Goal: Task Accomplishment & Management: Use online tool/utility

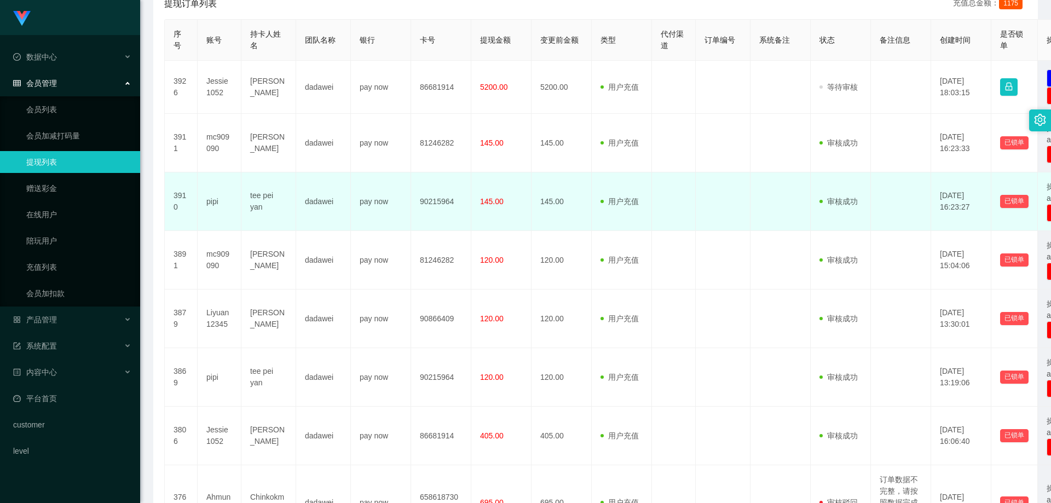
scroll to position [383, 0]
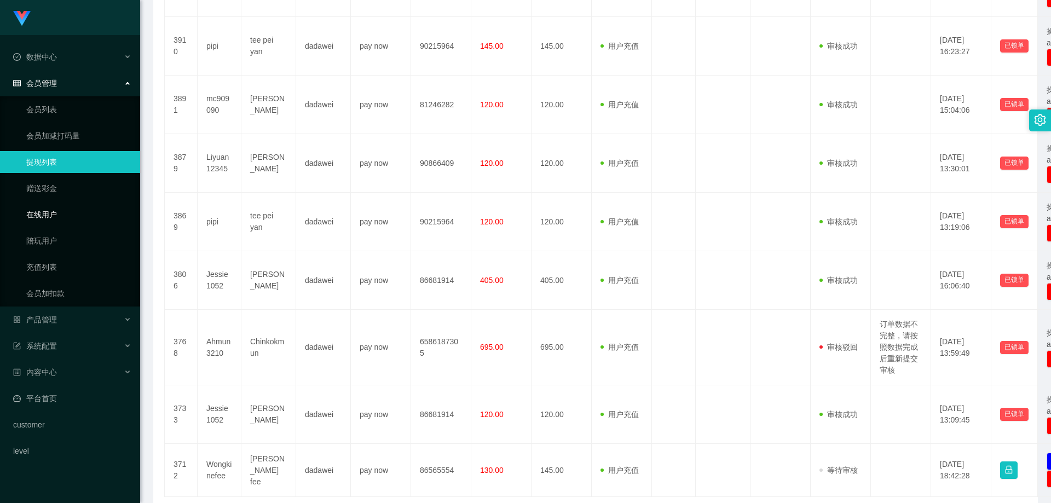
click at [48, 219] on link "在线用户" at bounding box center [78, 215] width 105 height 22
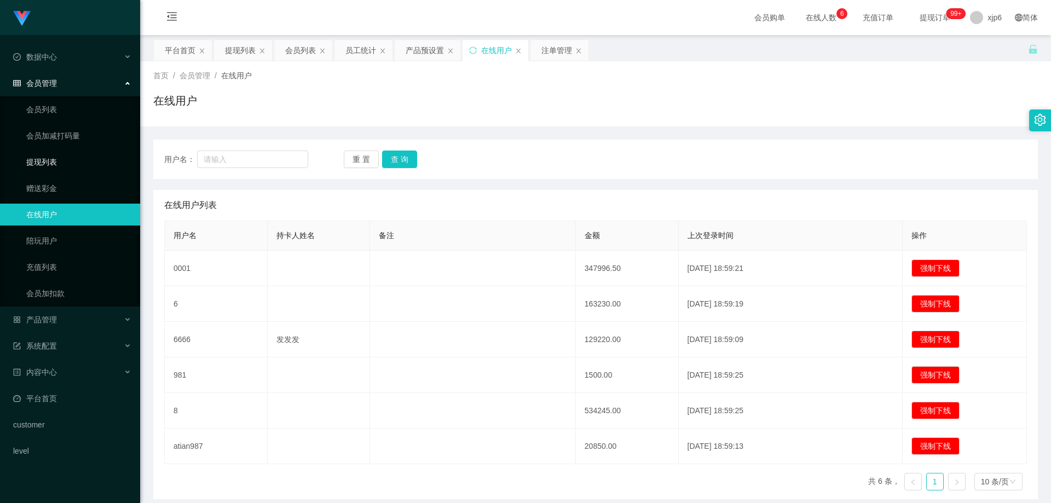
click at [71, 158] on link "提现列表" at bounding box center [78, 162] width 105 height 22
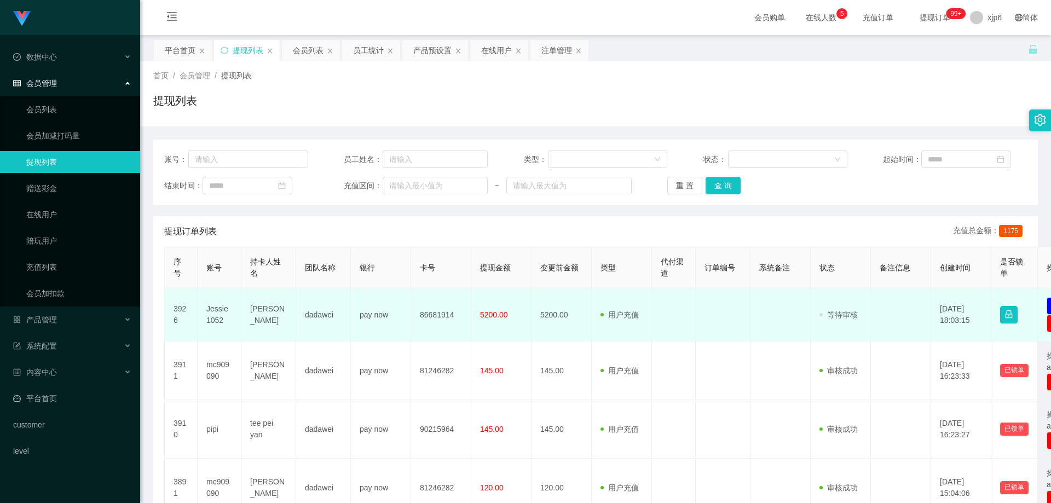
click at [216, 312] on td "Jessie1052" at bounding box center [220, 315] width 44 height 53
copy td "Jessie1052"
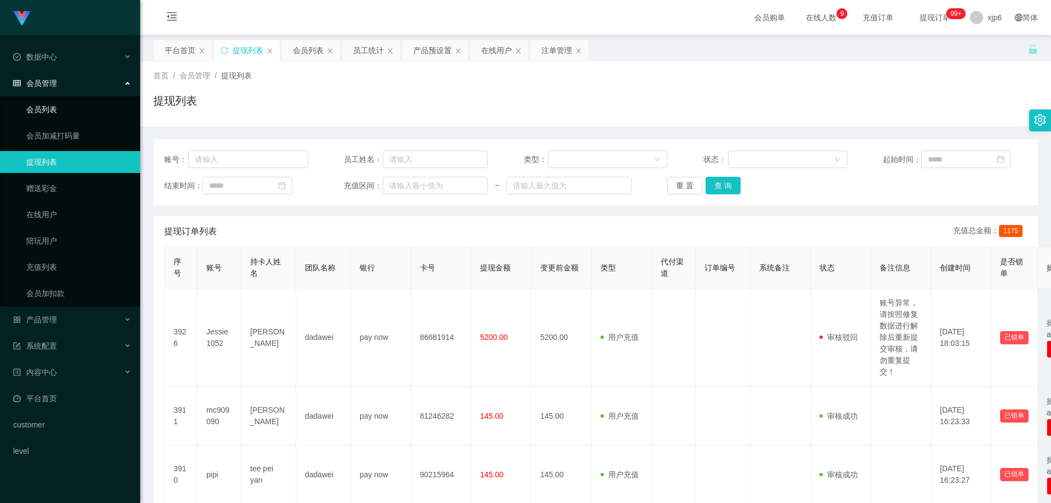
click at [67, 114] on link "会员列表" at bounding box center [78, 110] width 105 height 22
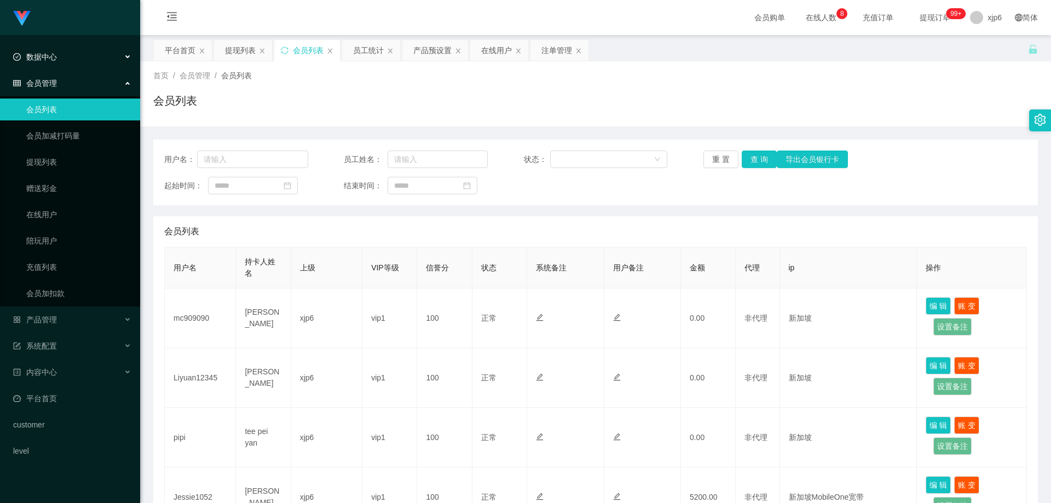
click at [68, 61] on div "数据中心" at bounding box center [70, 57] width 140 height 22
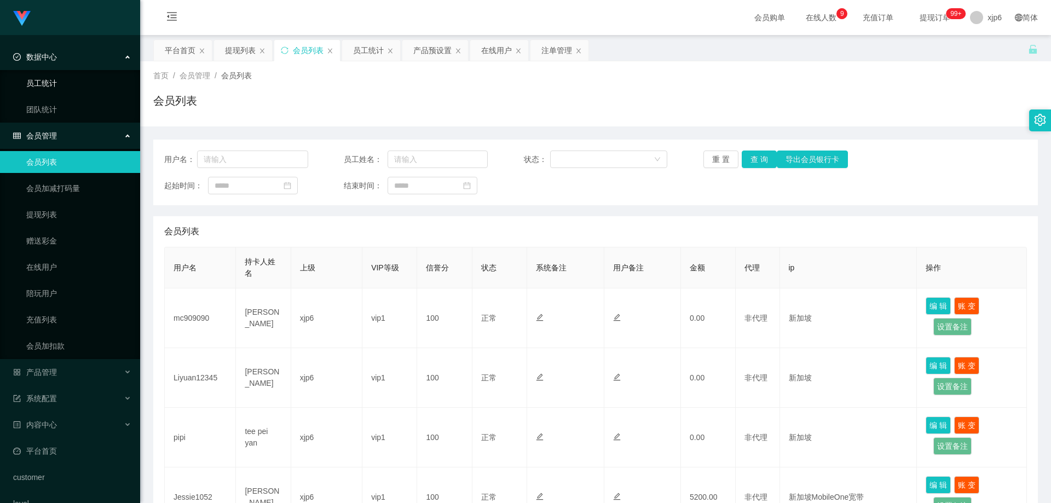
click at [53, 80] on link "员工统计" at bounding box center [78, 83] width 105 height 22
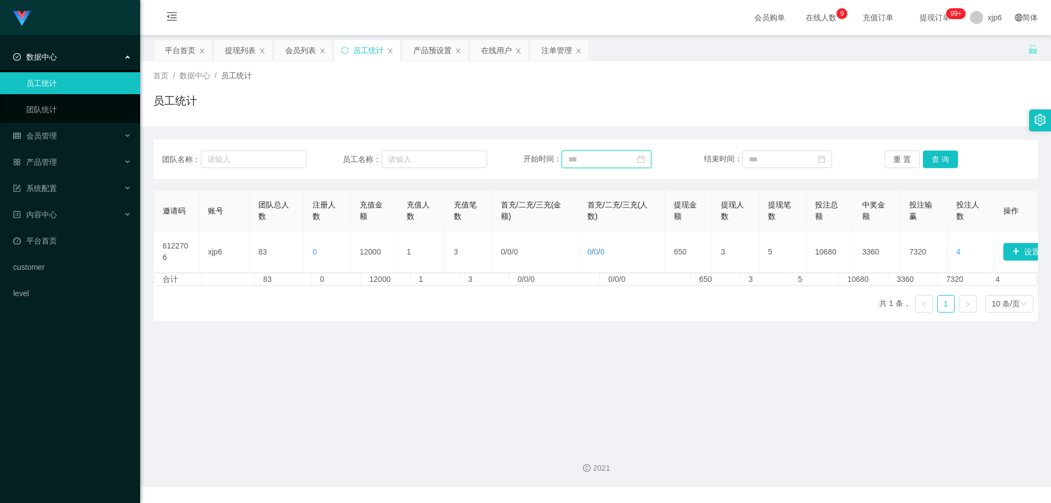
click at [621, 152] on input at bounding box center [607, 160] width 90 height 18
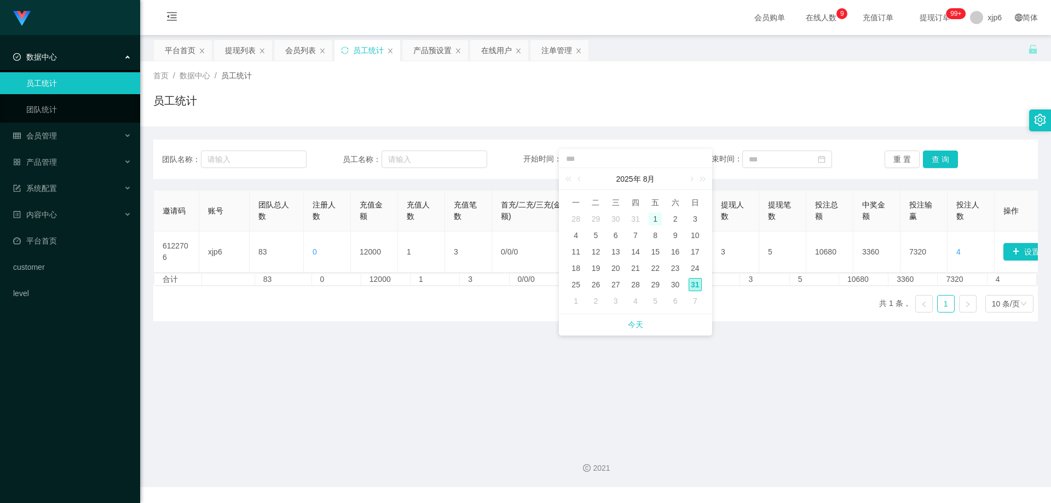
click at [660, 219] on div "1" at bounding box center [655, 218] width 13 height 13
type input "**********"
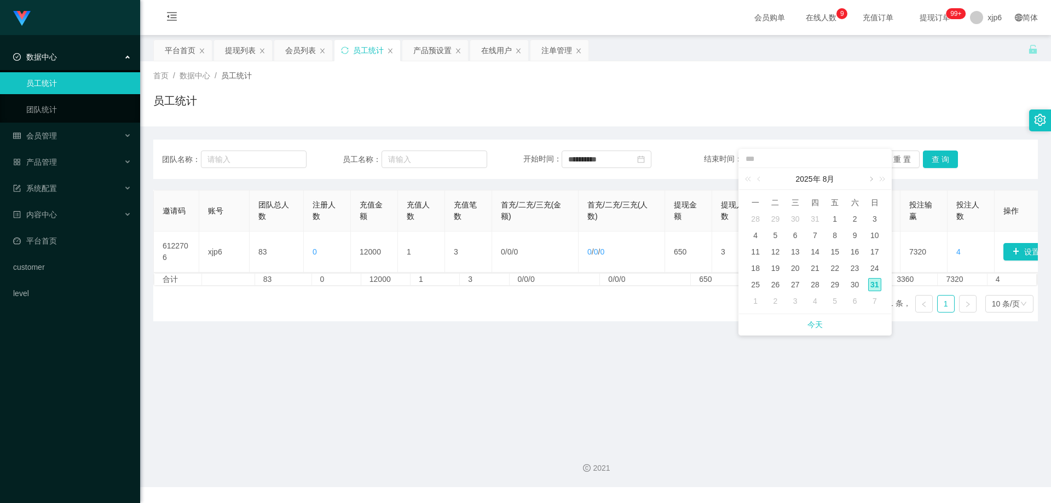
click at [870, 175] on link at bounding box center [871, 179] width 10 height 22
click at [756, 216] on div "1" at bounding box center [755, 218] width 13 height 13
type input "**********"
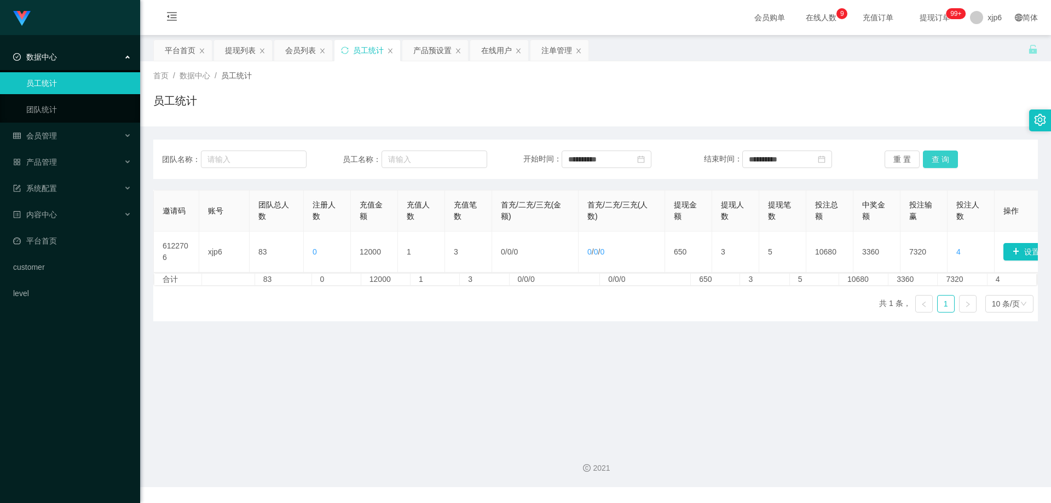
click at [937, 161] on button "查 询" at bounding box center [940, 160] width 35 height 18
